Goal: Task Accomplishment & Management: Use online tool/utility

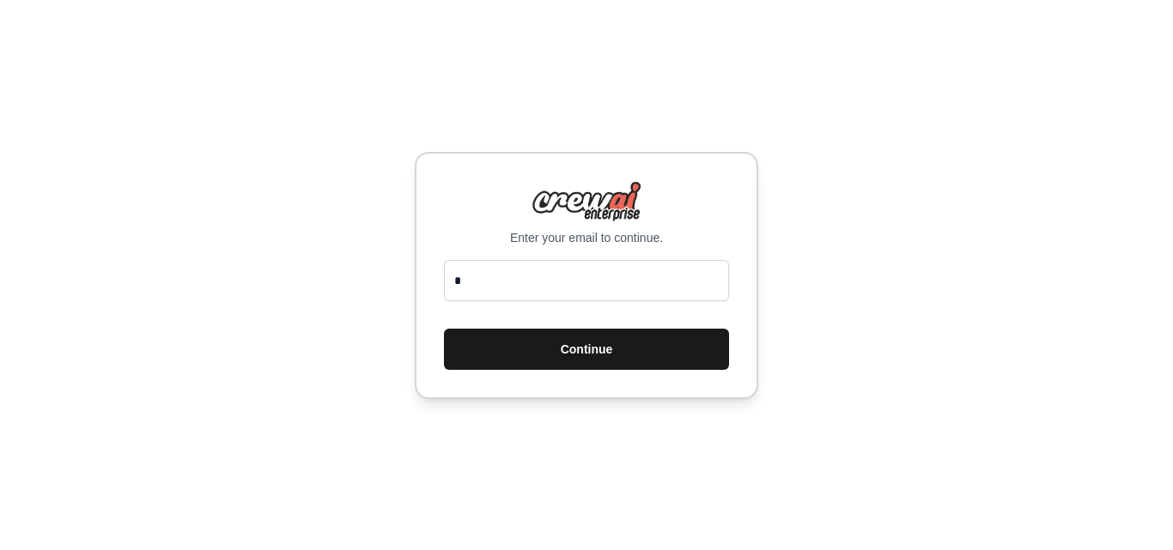
type input "*"
click at [611, 358] on button "Continue" at bounding box center [586, 349] width 285 height 41
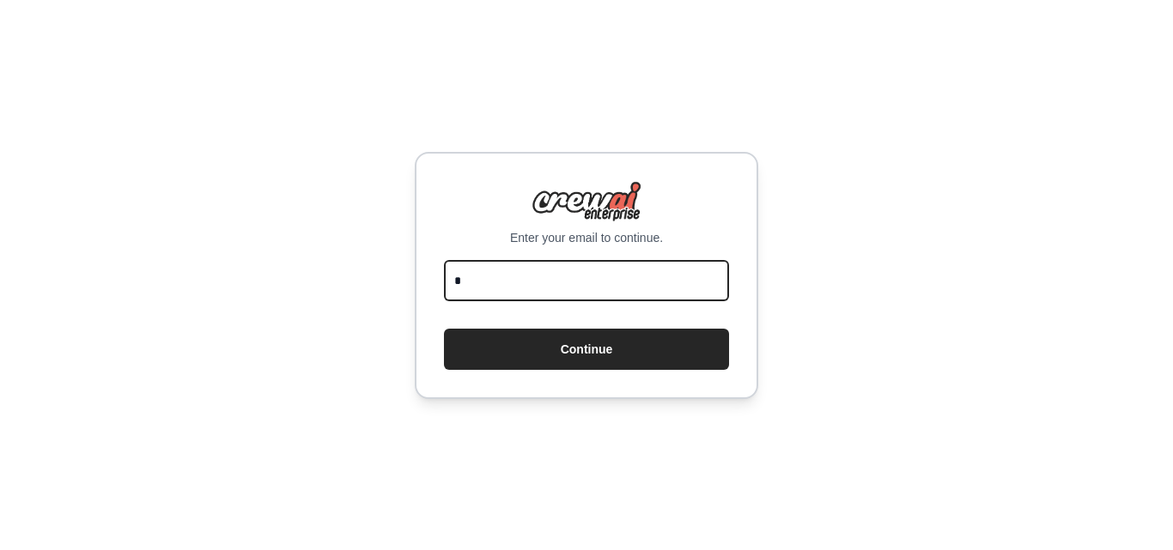
click at [591, 288] on input "*" at bounding box center [586, 280] width 285 height 41
type input "**********"
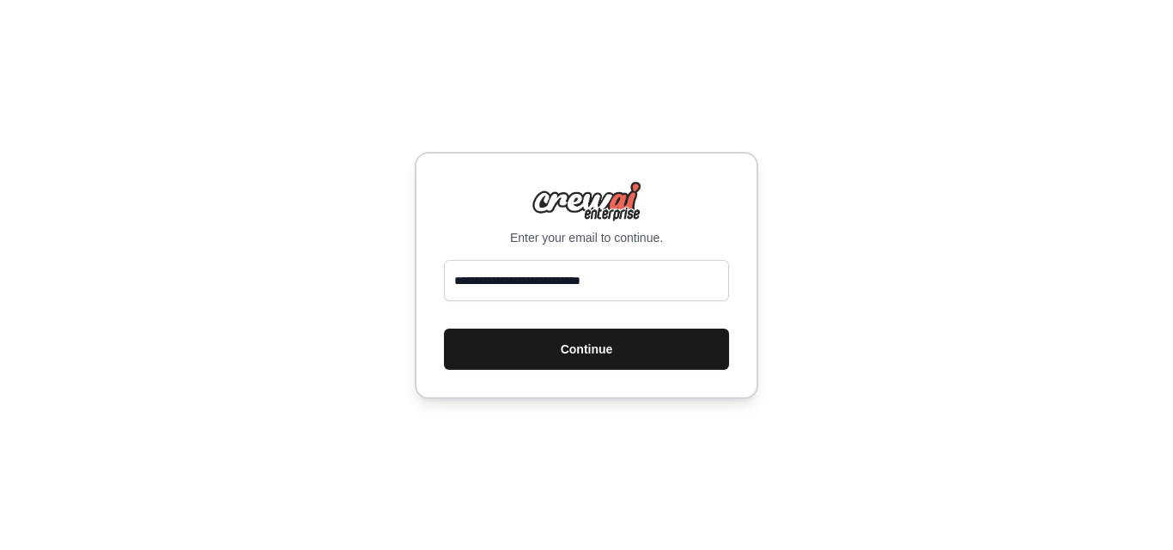
click at [646, 355] on button "Continue" at bounding box center [586, 349] width 285 height 41
click at [635, 346] on button "Continue" at bounding box center [586, 349] width 285 height 41
click at [595, 352] on button "Continue" at bounding box center [586, 349] width 285 height 41
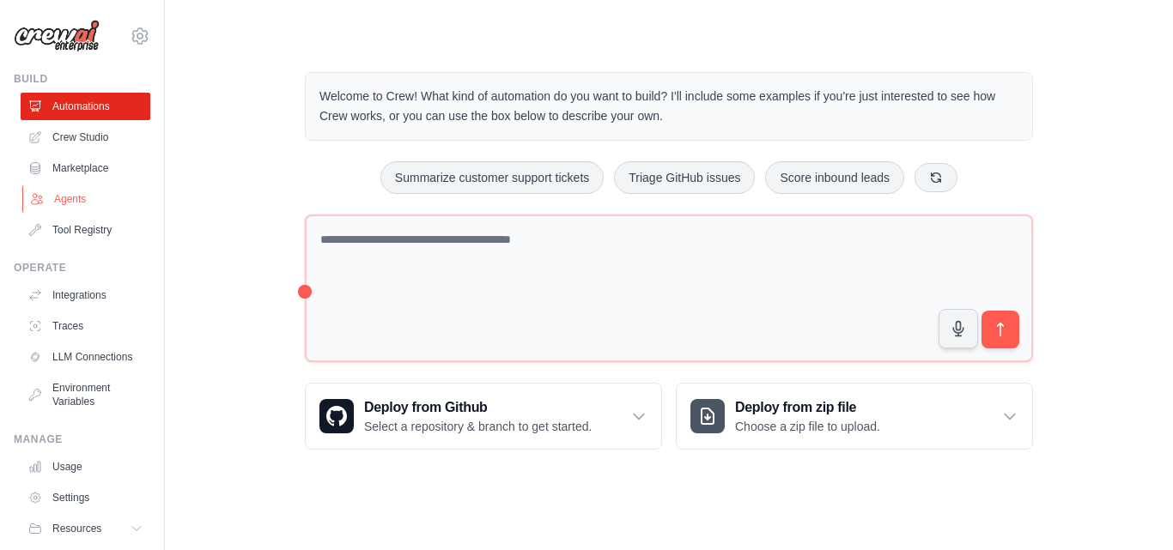
click at [80, 196] on link "Agents" at bounding box center [87, 198] width 130 height 27
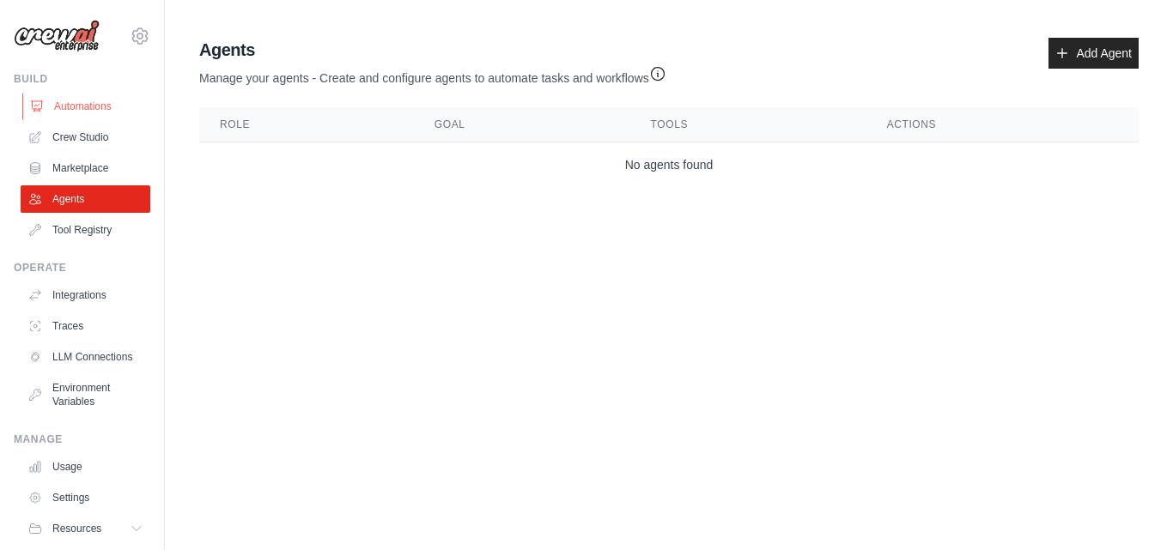
click at [95, 100] on link "Automations" at bounding box center [87, 106] width 130 height 27
drag, startPoint x: 1171, startPoint y: 70, endPoint x: 1160, endPoint y: 68, distance: 11.5
click at [1168, 69] on div "Agent Usage Guide To use an agent in your CrewAI project, you can initialize it…" at bounding box center [669, 112] width 1008 height 163
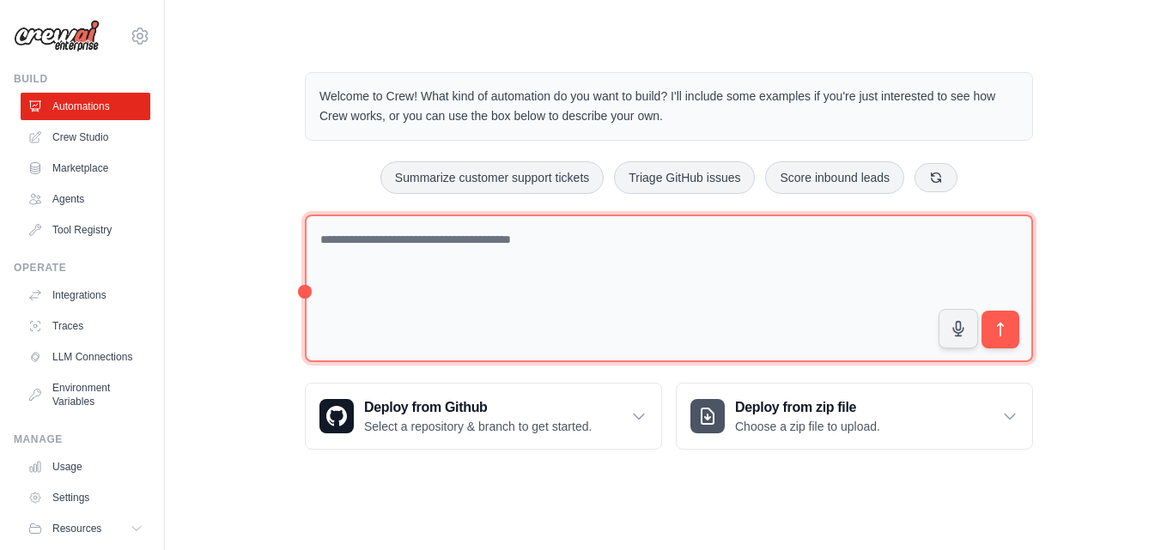
click at [457, 230] on textarea at bounding box center [669, 289] width 728 height 149
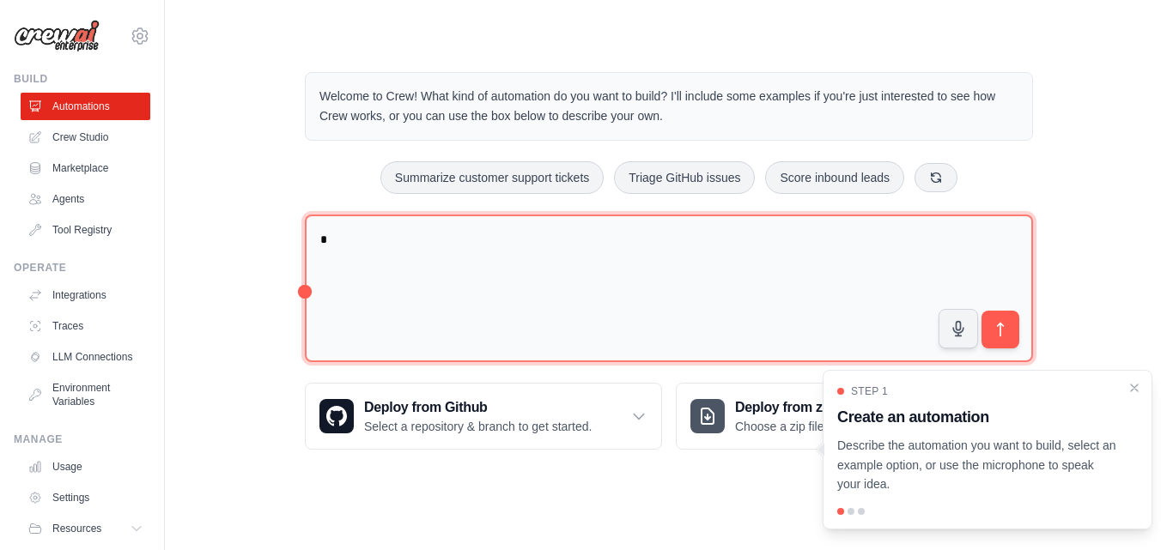
type textarea "**"
